Goal: Contribute content: Add original content to the website for others to see

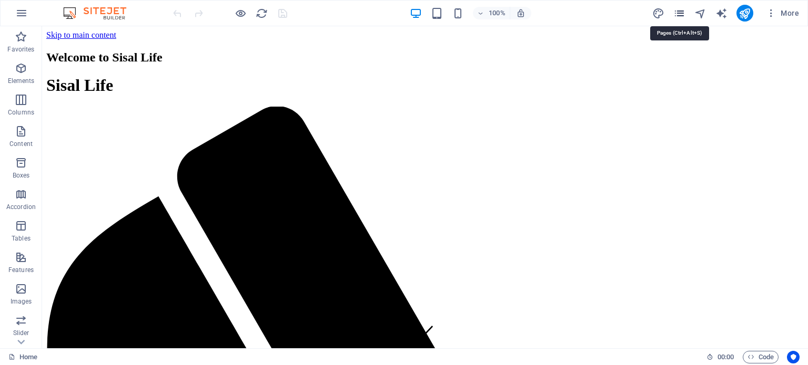
click at [680, 11] on icon "pages" at bounding box center [679, 13] width 12 height 12
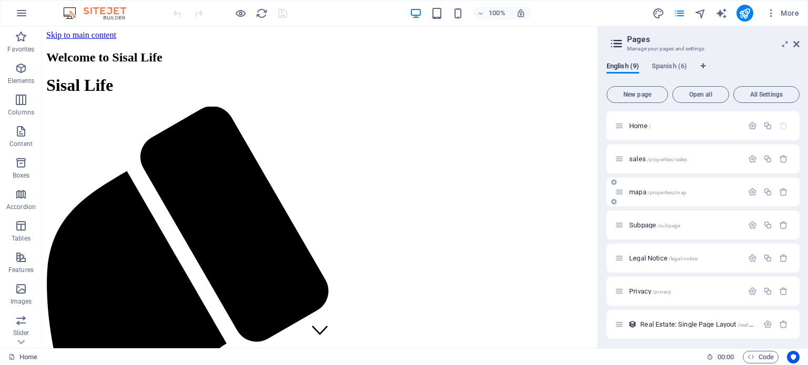
scroll to position [69, 0]
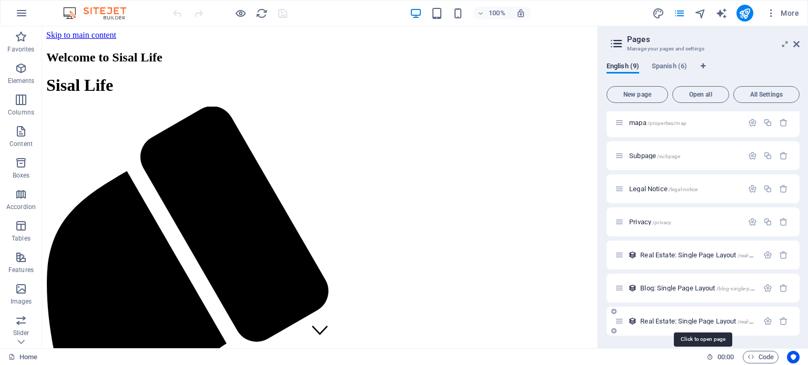
click at [691, 319] on span "Real Estate: Single Page Layout /real-estate" at bounding box center [701, 322] width 123 height 8
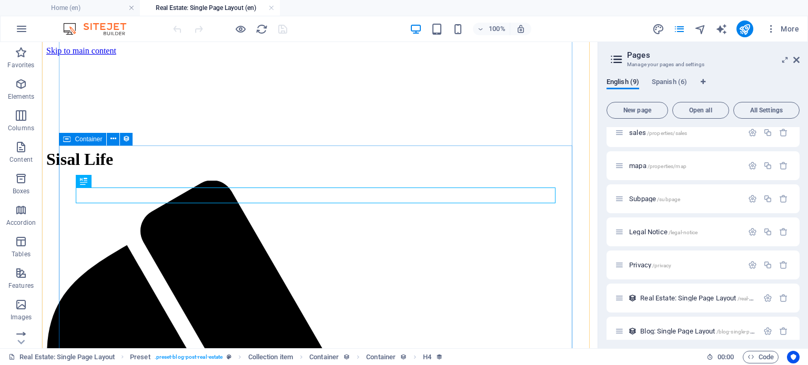
scroll to position [190, 0]
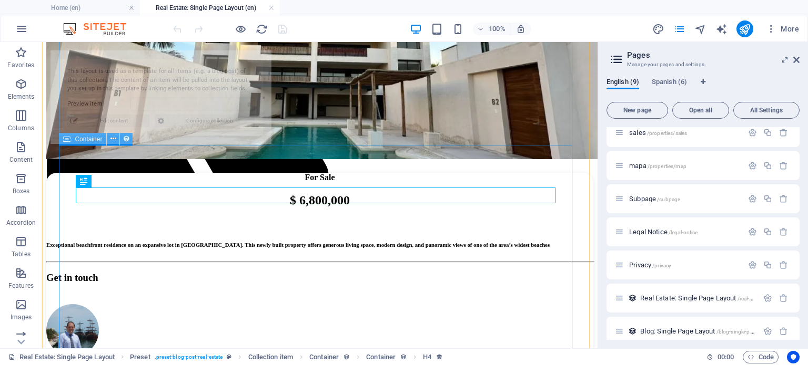
select select "68b52b8fd119522a2205e3dc"
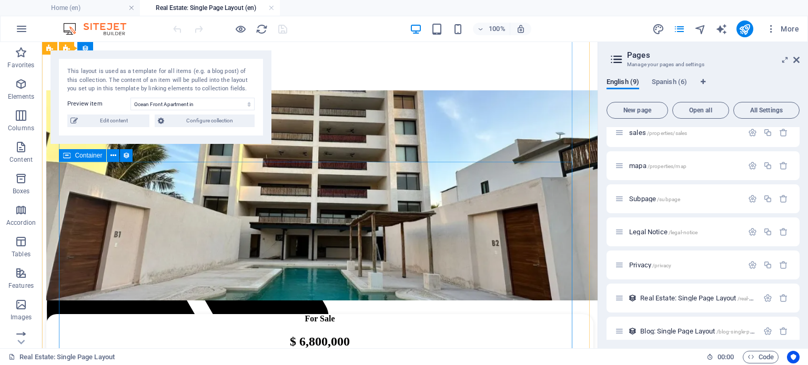
scroll to position [0, 0]
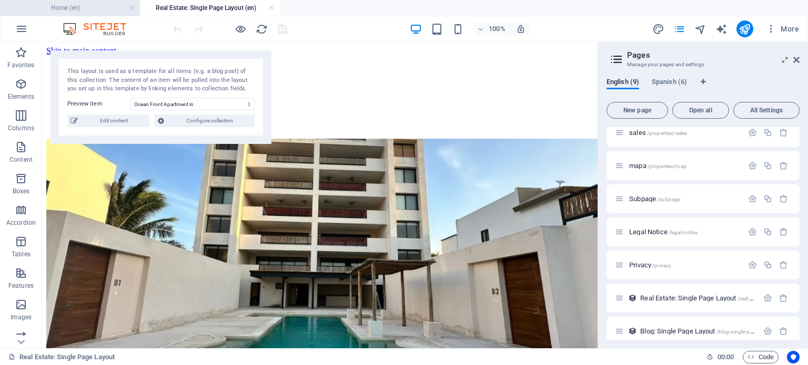
click at [93, 8] on h4 "Home (en)" at bounding box center [70, 8] width 140 height 12
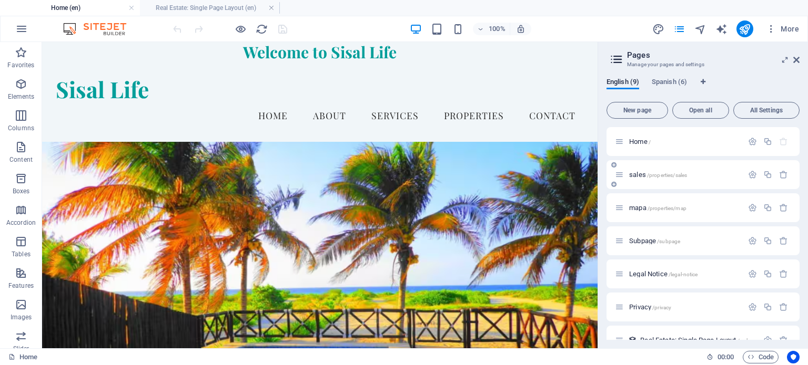
click at [677, 174] on span "/properties/sales" at bounding box center [667, 175] width 40 height 6
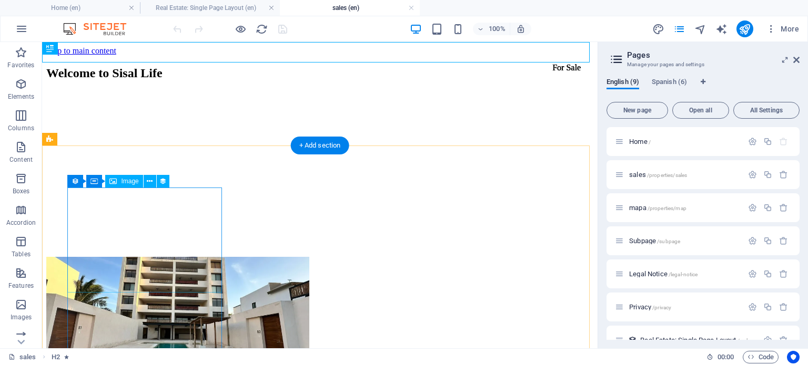
click at [125, 257] on figure at bounding box center [319, 310] width 547 height 107
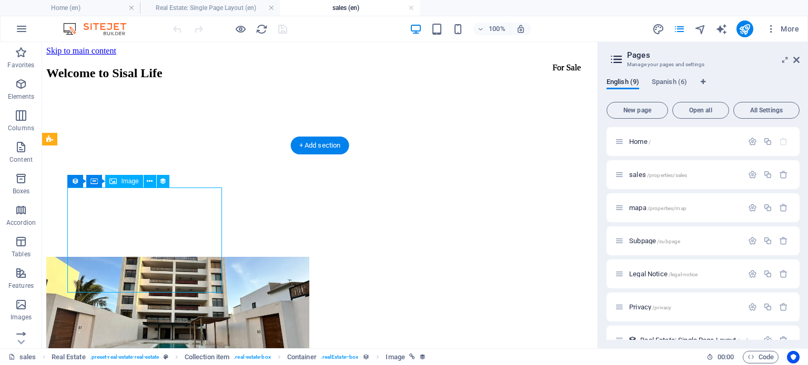
click at [130, 257] on figure at bounding box center [319, 310] width 547 height 107
click at [139, 257] on figure at bounding box center [319, 310] width 547 height 107
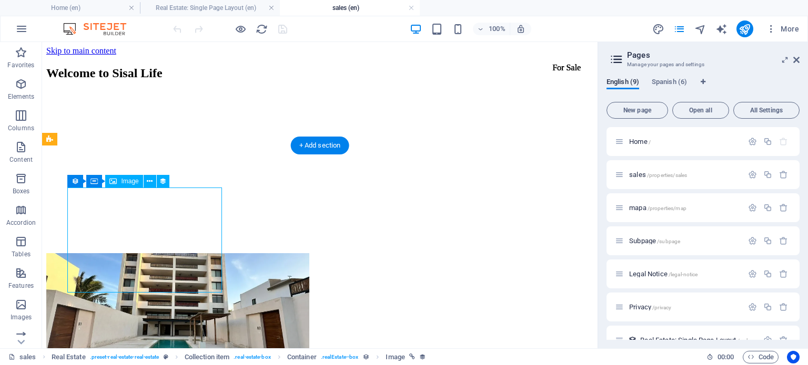
select select "px"
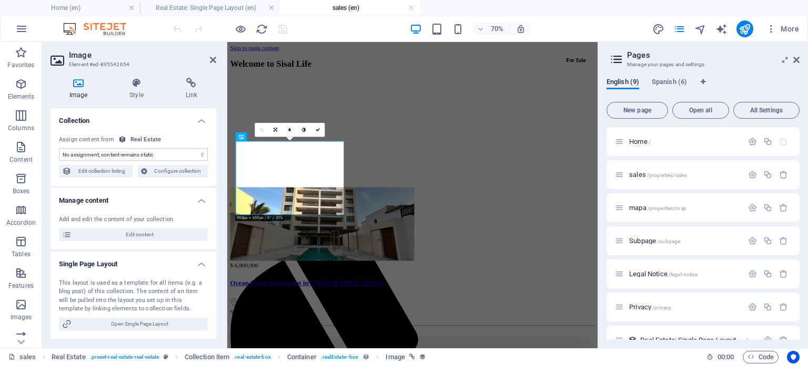
select select "image"
click at [187, 86] on icon at bounding box center [191, 83] width 49 height 11
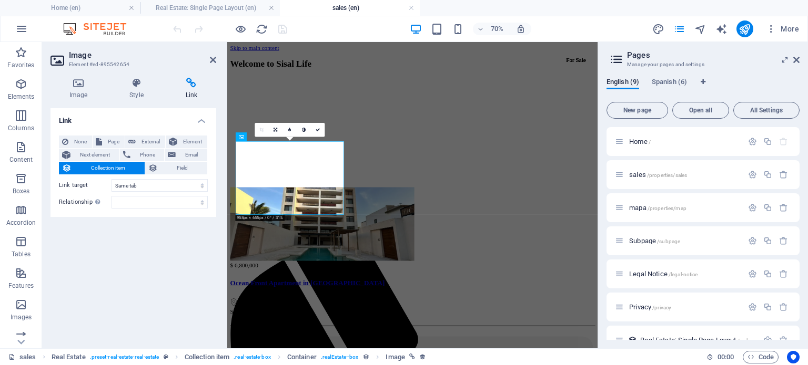
click at [746, 19] on div "70% More" at bounding box center [404, 28] width 807 height 25
click at [745, 23] on icon "publish" at bounding box center [744, 29] width 12 height 12
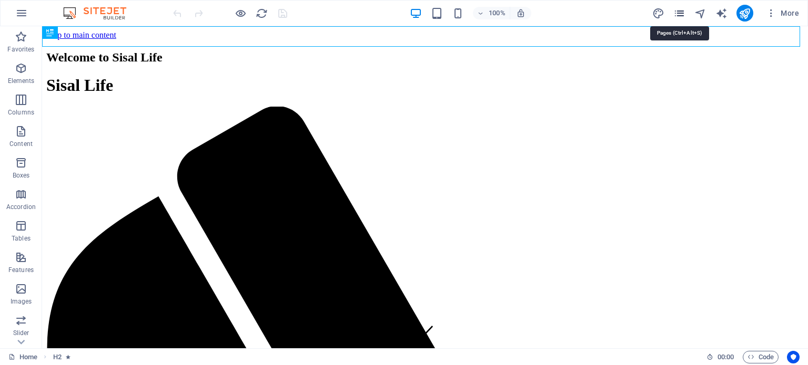
click at [675, 13] on icon "pages" at bounding box center [679, 13] width 12 height 12
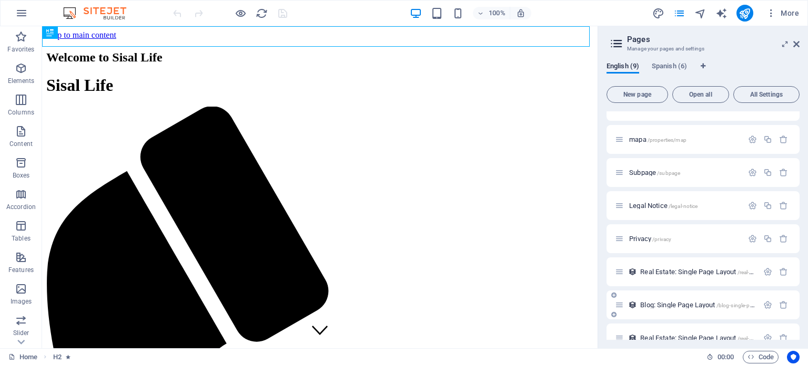
scroll to position [69, 0]
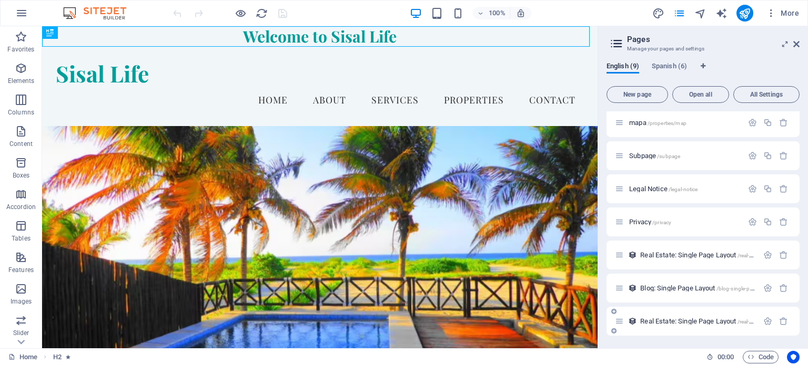
click at [726, 317] on div "Real Estate: Single Page Layout /real-estate" at bounding box center [686, 321] width 143 height 12
click at [717, 318] on span "Real Estate: Single Page Layout /real-estate" at bounding box center [701, 322] width 123 height 8
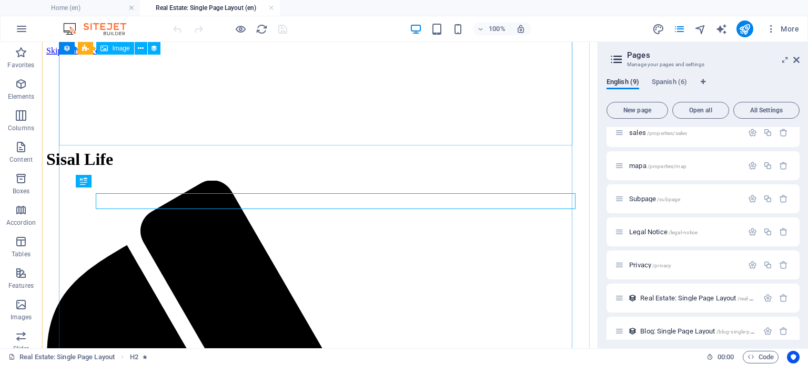
scroll to position [190, 0]
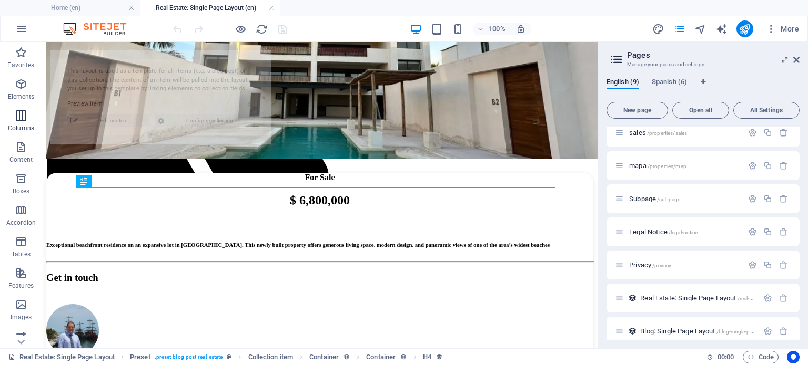
select select "68b52b8fd119522a2205e3dc"
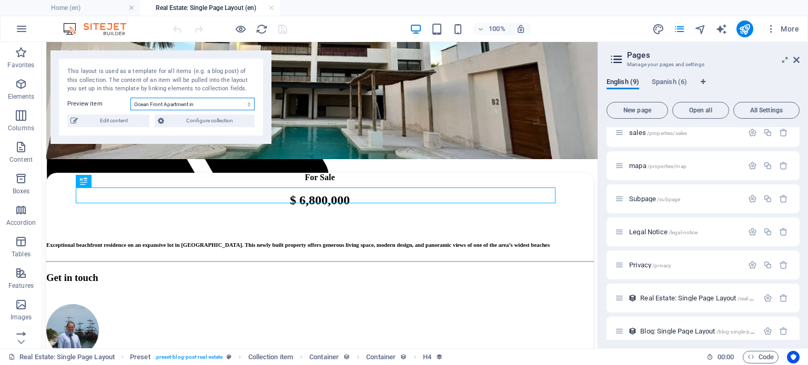
click at [196, 101] on select "Ocean Front Apartment in [GEOGRAPHIC_DATA]" at bounding box center [192, 104] width 124 height 13
click at [130, 98] on select "Ocean Front Apartment in [GEOGRAPHIC_DATA]" at bounding box center [192, 104] width 124 height 13
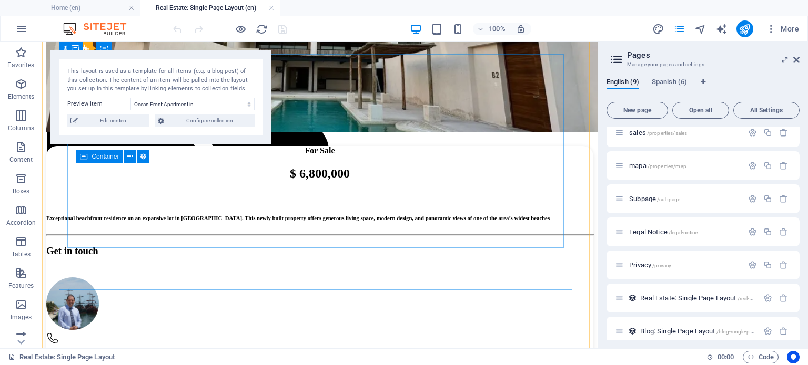
scroll to position [103, 0]
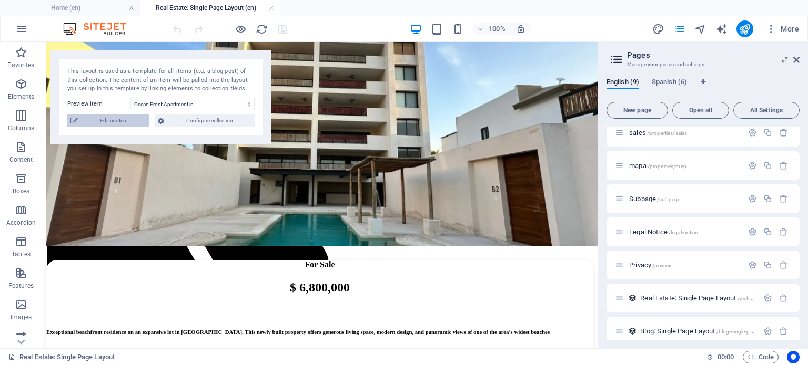
click at [116, 121] on span "Edit content" at bounding box center [113, 121] width 65 height 13
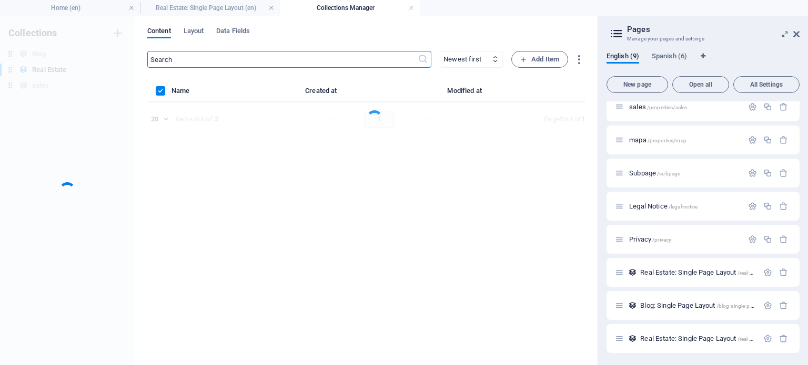
scroll to position [0, 0]
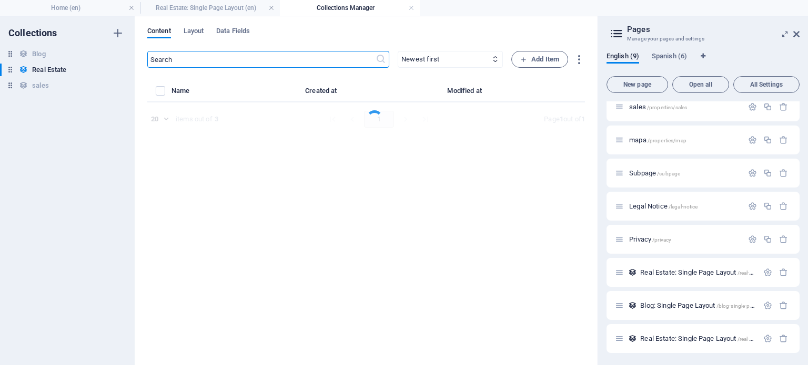
select select "Apartment"
select select "For Sale"
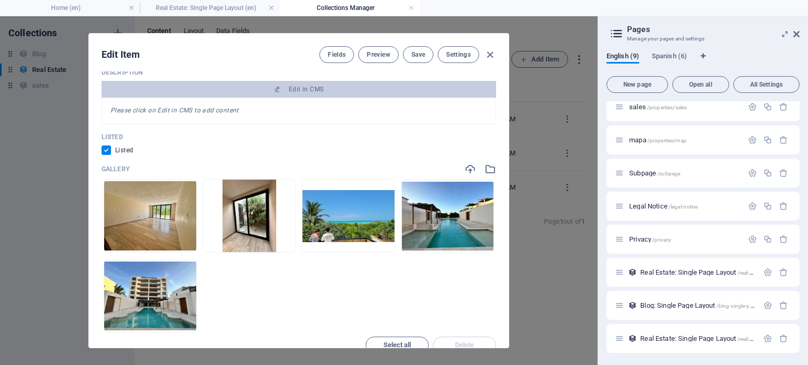
scroll to position [613, 0]
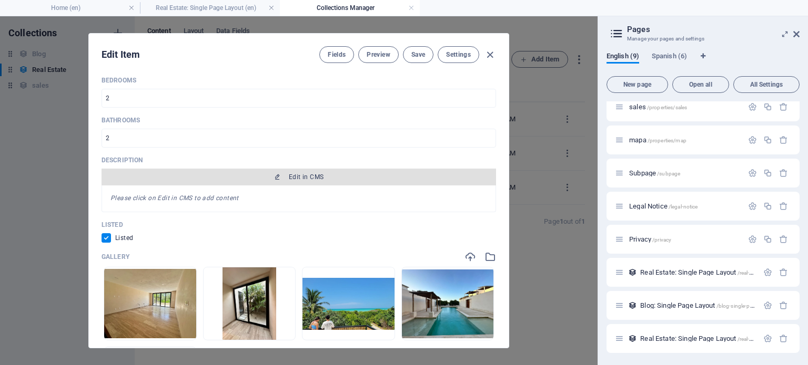
click at [304, 180] on span "Edit in CMS" at bounding box center [306, 177] width 35 height 8
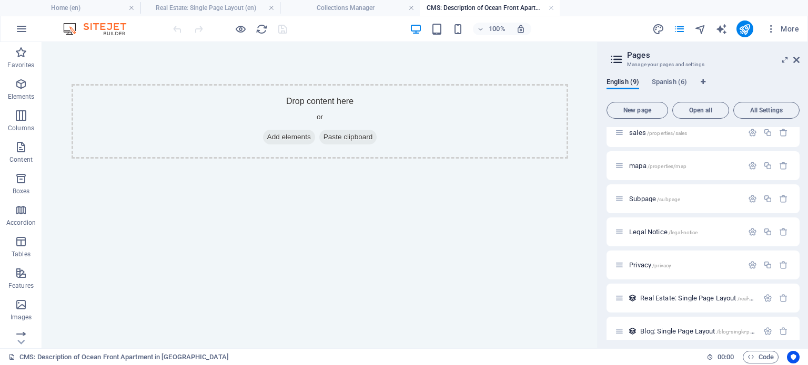
scroll to position [0, 0]
click at [286, 138] on span "Add elements" at bounding box center [289, 137] width 52 height 15
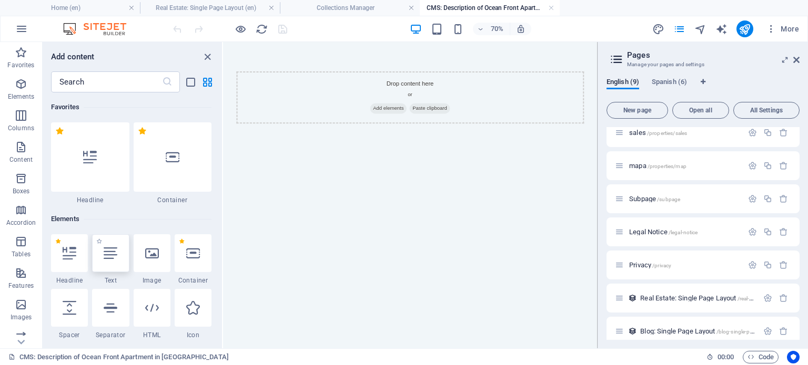
click at [107, 256] on icon at bounding box center [111, 254] width 14 height 14
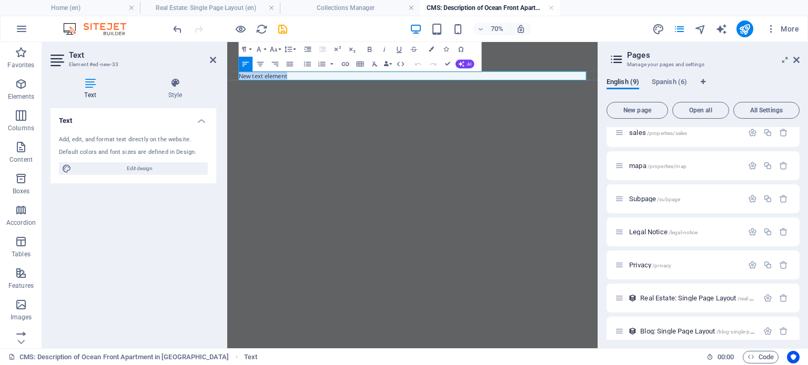
click at [394, 92] on p "New text element" at bounding box center [491, 90] width 496 height 13
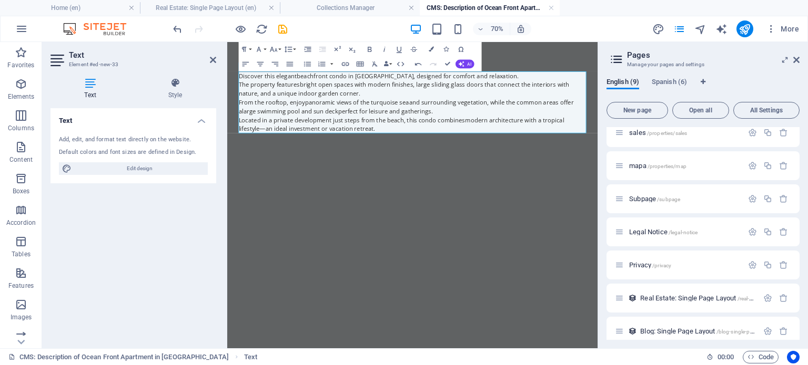
click at [465, 215] on html "Skip to main content Discover this elegant beachfront condo in [GEOGRAPHIC_DATA…" at bounding box center [491, 128] width 529 height 172
click at [174, 88] on icon at bounding box center [175, 83] width 82 height 11
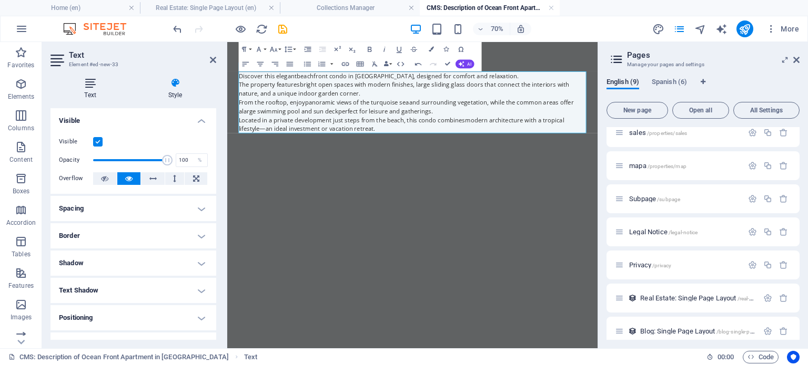
click at [78, 90] on h4 "Text" at bounding box center [92, 89] width 84 height 22
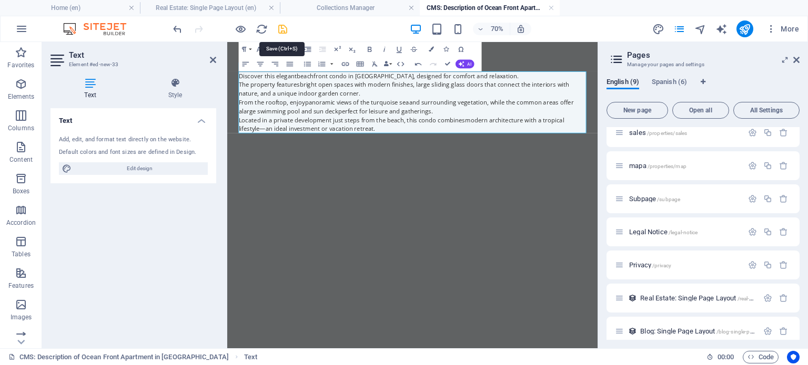
click at [286, 27] on icon "save" at bounding box center [283, 29] width 12 height 12
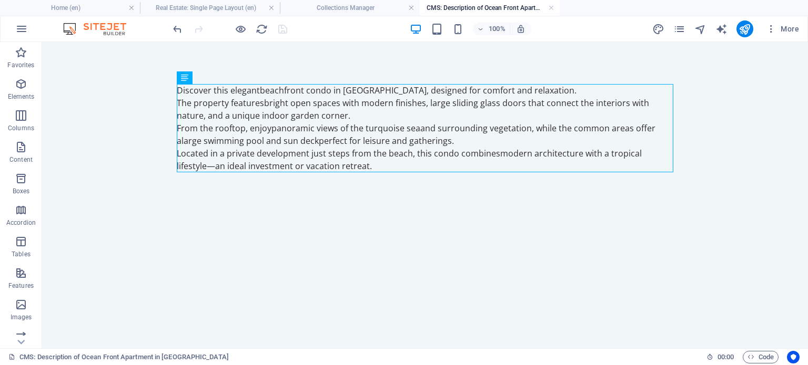
click at [320, 191] on div "Discover this elegant beachfront condo in [GEOGRAPHIC_DATA] , designed for comf…" at bounding box center [424, 128] width 513 height 172
click at [334, 10] on h4 "Collections Manager" at bounding box center [350, 8] width 140 height 12
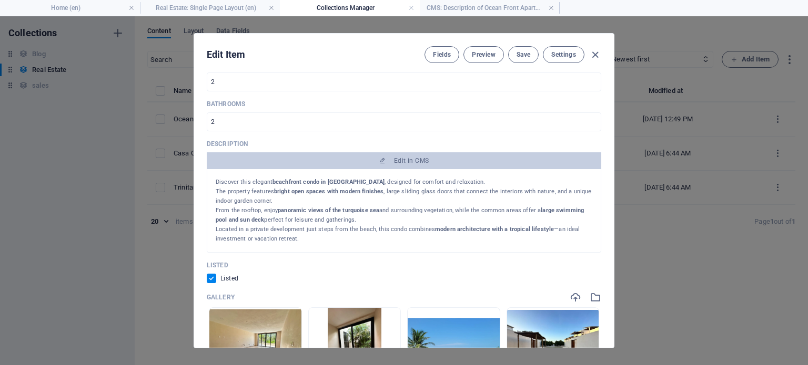
scroll to position [613, 0]
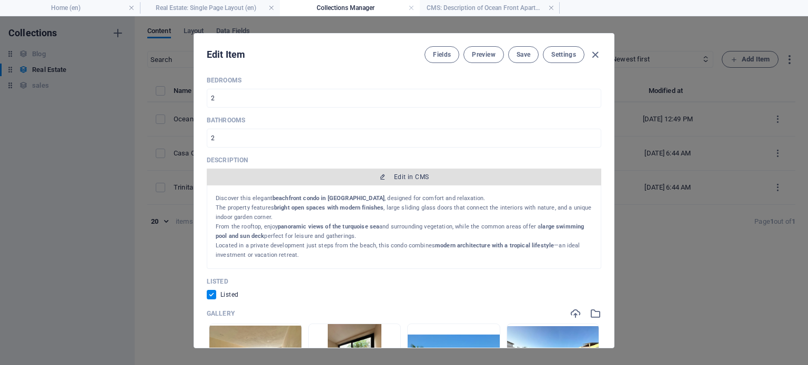
click at [412, 178] on span "Edit in CMS" at bounding box center [411, 177] width 35 height 8
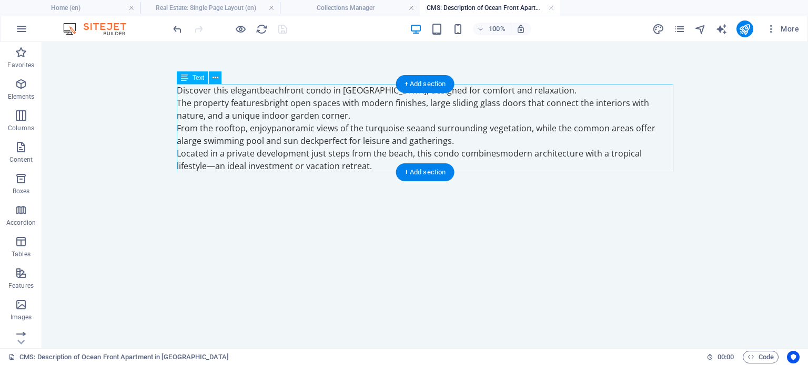
scroll to position [0, 0]
click at [410, 146] on div "Discover this elegant beachfront condo in [GEOGRAPHIC_DATA] , designed for comf…" at bounding box center [425, 128] width 496 height 88
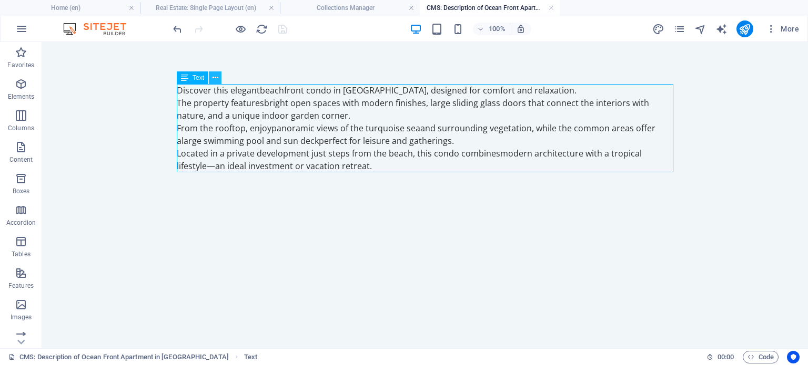
click at [217, 74] on icon at bounding box center [215, 78] width 6 height 11
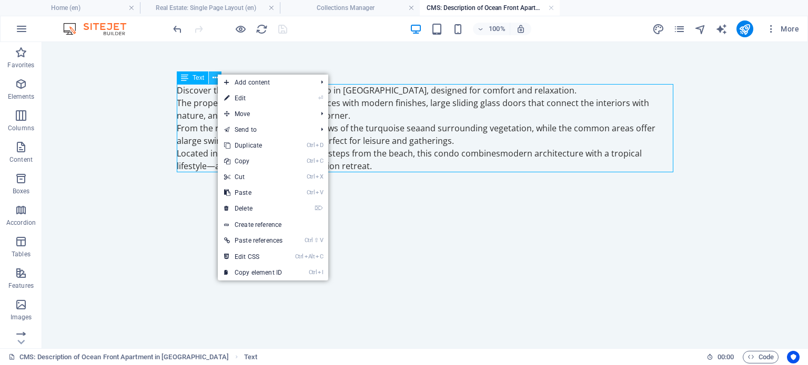
click at [217, 74] on icon at bounding box center [215, 78] width 6 height 11
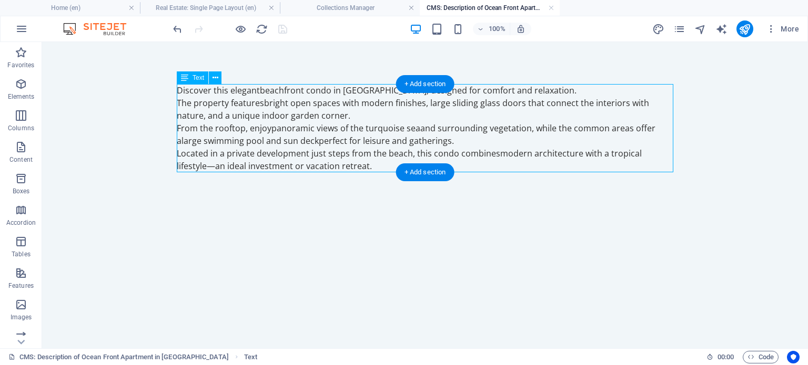
click at [507, 103] on div "Discover this elegant beachfront condo in [GEOGRAPHIC_DATA] , designed for comf…" at bounding box center [425, 128] width 496 height 88
click at [456, 112] on div "Discover this elegant beachfront condo in [GEOGRAPHIC_DATA] , designed for comf…" at bounding box center [425, 128] width 496 height 88
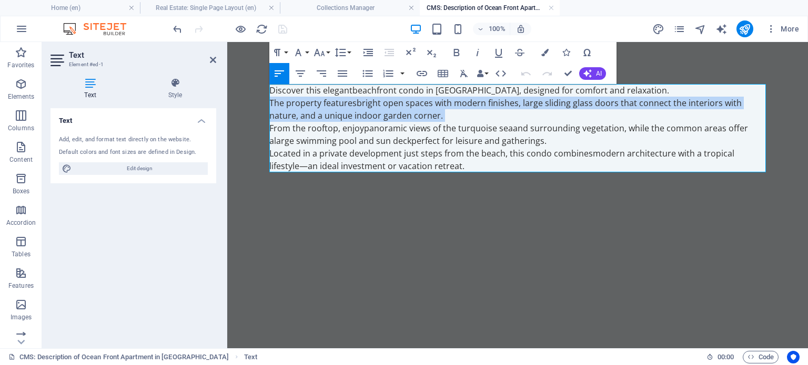
click at [456, 112] on p "Discover this elegant beachfront condo in [GEOGRAPHIC_DATA] , designed for comf…" at bounding box center [517, 103] width 496 height 38
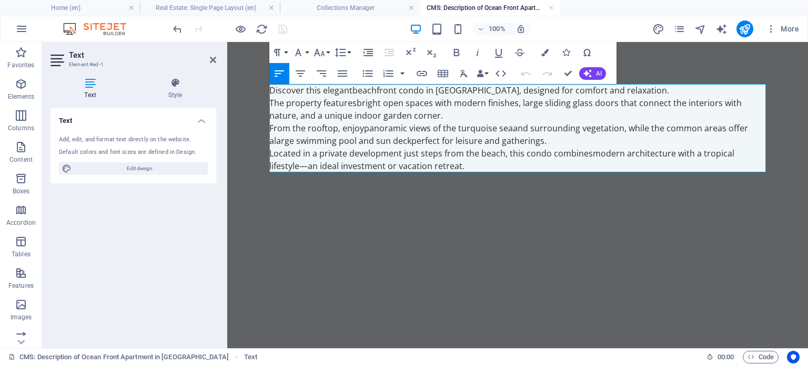
click at [445, 124] on strong "panoramic views of the turquoise sea" at bounding box center [438, 129] width 149 height 12
click at [624, 66] on div "Discover this elegant beachfront condo in [GEOGRAPHIC_DATA] , designed for comf…" at bounding box center [517, 128] width 513 height 172
click at [208, 58] on h2 "Text" at bounding box center [142, 54] width 147 height 9
click at [212, 63] on icon at bounding box center [213, 60] width 6 height 8
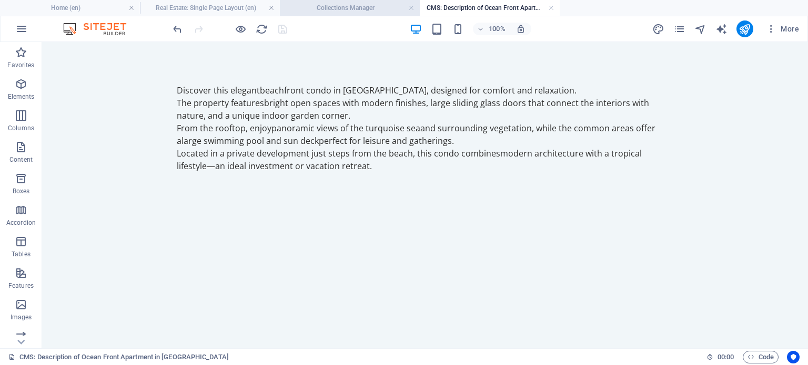
click at [344, 10] on h4 "Collections Manager" at bounding box center [350, 8] width 140 height 12
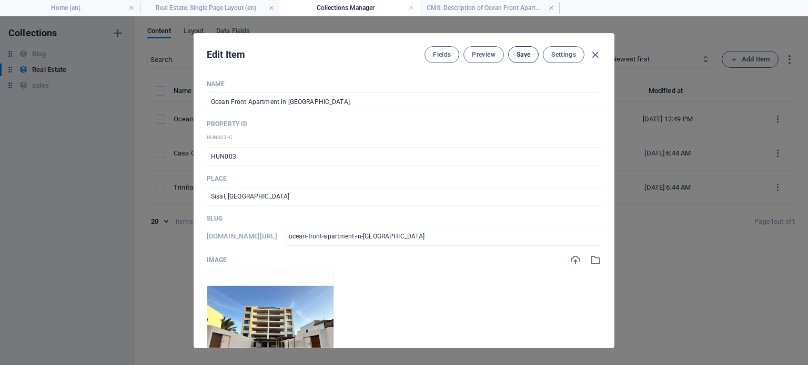
click at [508, 55] on button "Save" at bounding box center [523, 54] width 30 height 17
click at [592, 55] on icon "button" at bounding box center [595, 55] width 12 height 12
checkbox input "false"
type input "ocean-front-apartment-in-[GEOGRAPHIC_DATA]"
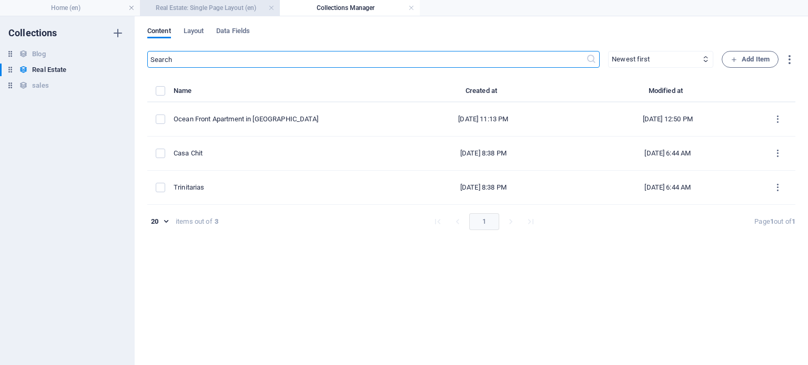
click at [228, 13] on h4 "Real Estate: Single Page Layout (en)" at bounding box center [210, 8] width 140 height 12
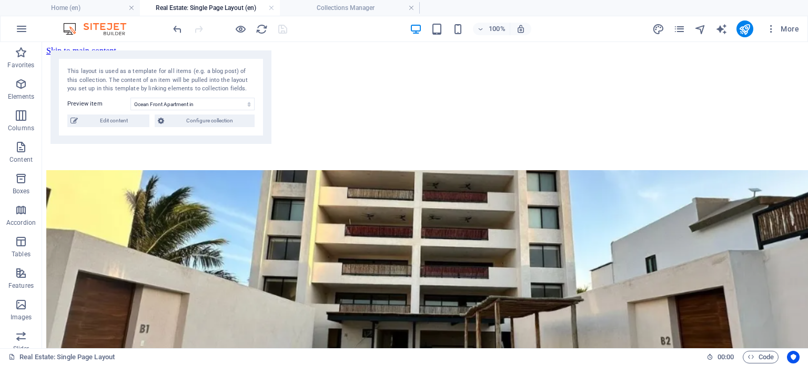
scroll to position [103, 0]
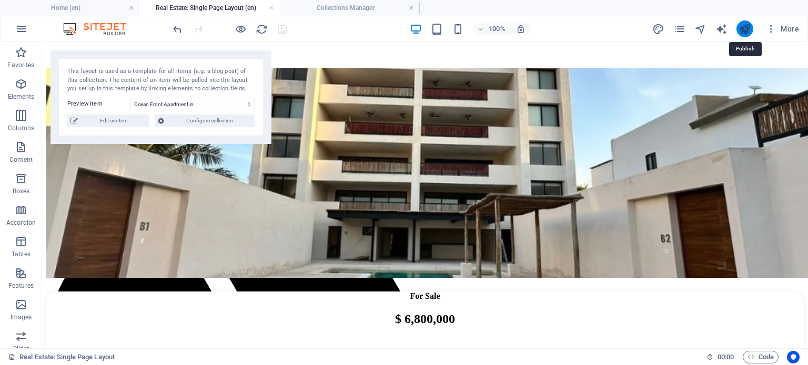
click at [747, 25] on icon "publish" at bounding box center [744, 29] width 12 height 12
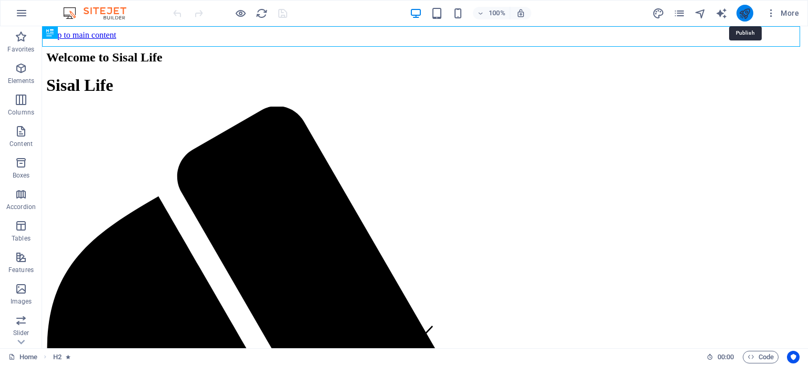
click at [739, 8] on icon "publish" at bounding box center [744, 13] width 12 height 12
